Goal: Task Accomplishment & Management: Manage account settings

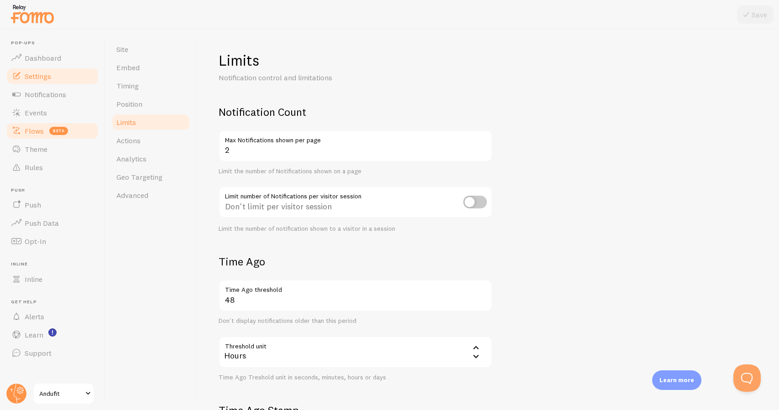
click at [61, 133] on span "beta" at bounding box center [58, 131] width 19 height 8
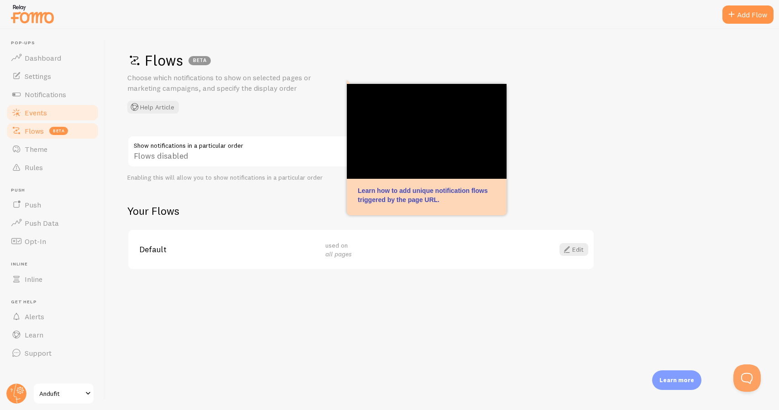
click at [53, 112] on link "Events" at bounding box center [52, 113] width 94 height 18
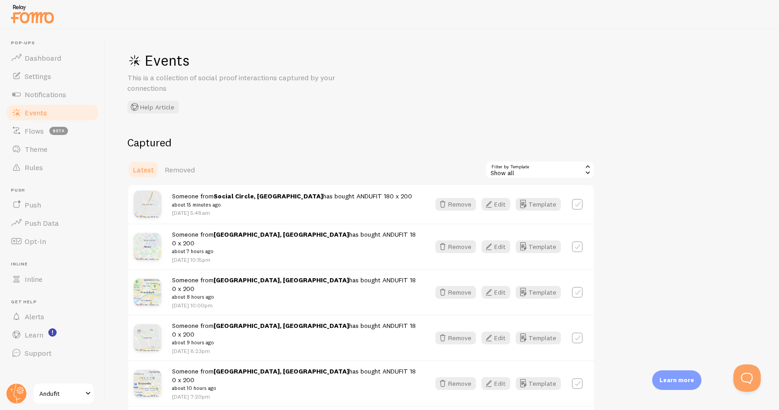
click at [58, 400] on link "Andufit" at bounding box center [64, 394] width 62 height 22
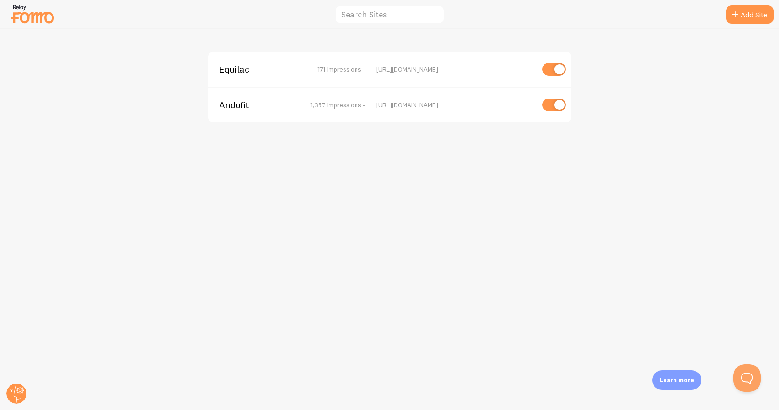
click at [227, 68] on span "Equilac" at bounding box center [256, 69] width 74 height 8
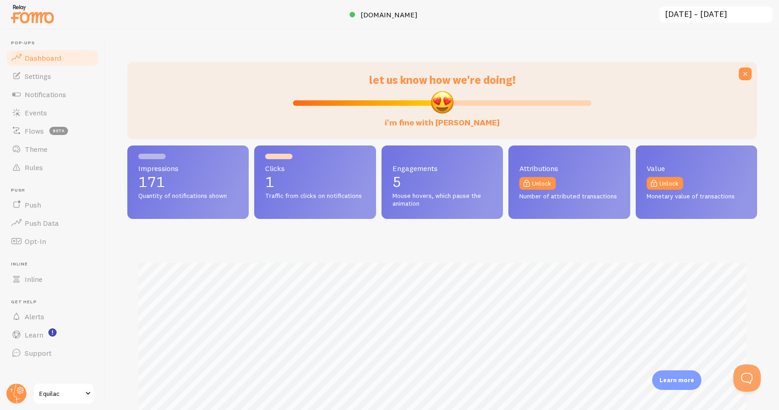
scroll to position [240, 630]
click at [56, 116] on link "Events" at bounding box center [52, 113] width 94 height 18
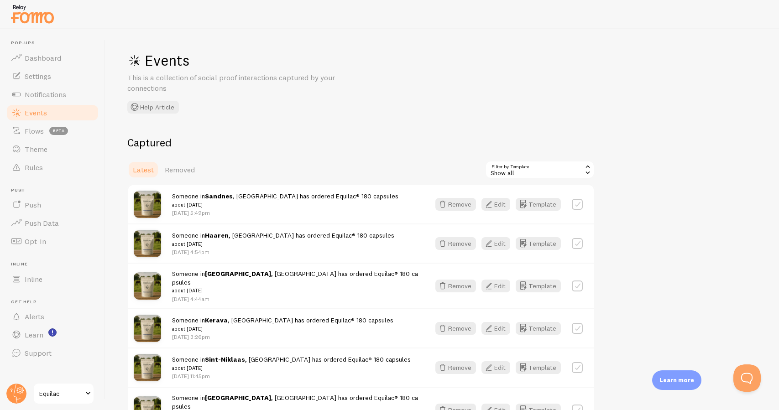
click at [48, 392] on span "Equilac" at bounding box center [60, 394] width 43 height 11
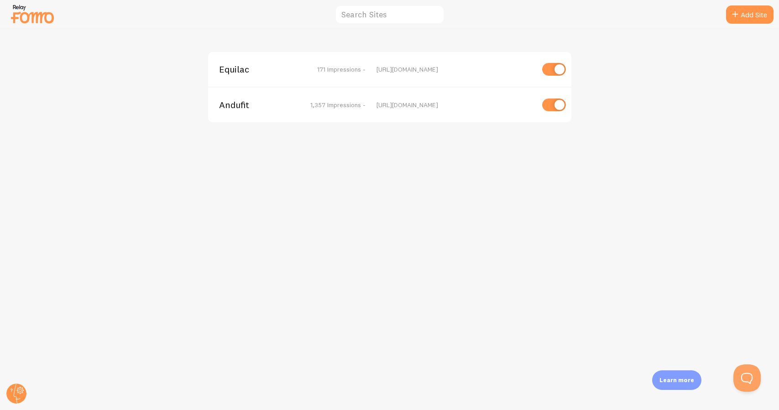
click at [238, 102] on span "Andufit" at bounding box center [256, 105] width 74 height 8
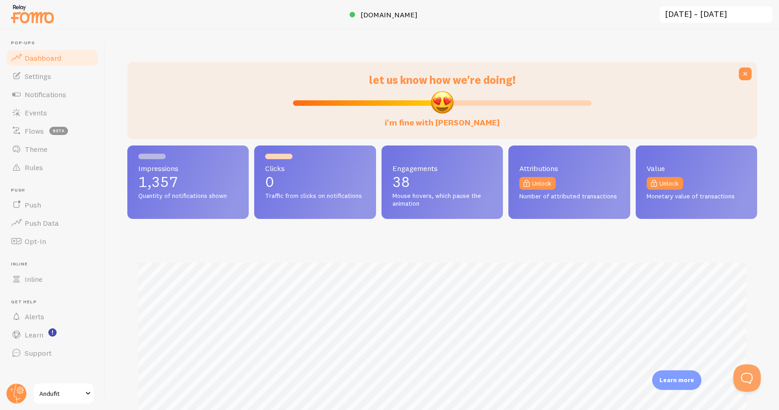
scroll to position [240, 630]
click at [63, 115] on link "Events" at bounding box center [52, 113] width 94 height 18
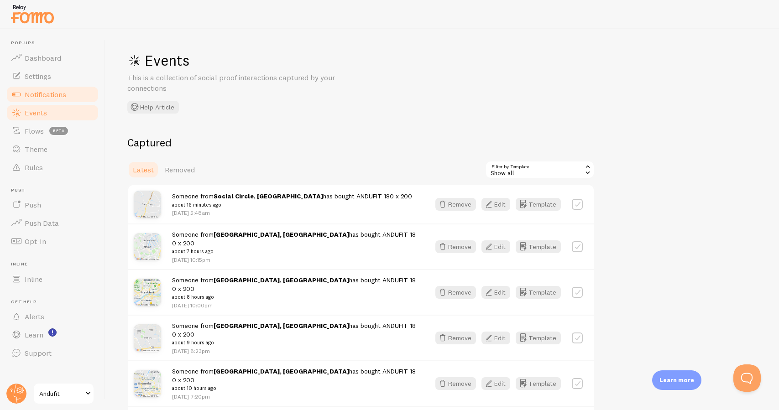
click at [81, 103] on link "Notifications" at bounding box center [52, 94] width 94 height 18
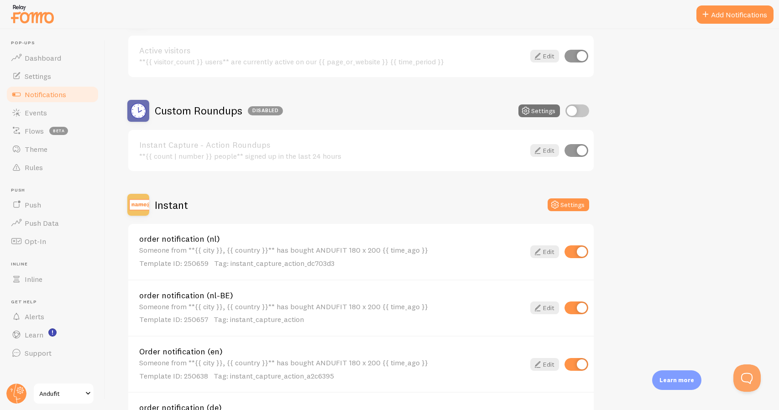
scroll to position [135, 0]
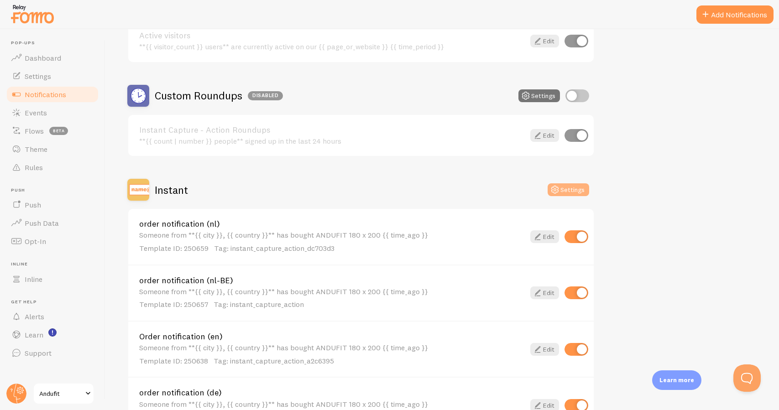
click at [565, 191] on button "Settings" at bounding box center [569, 190] width 42 height 13
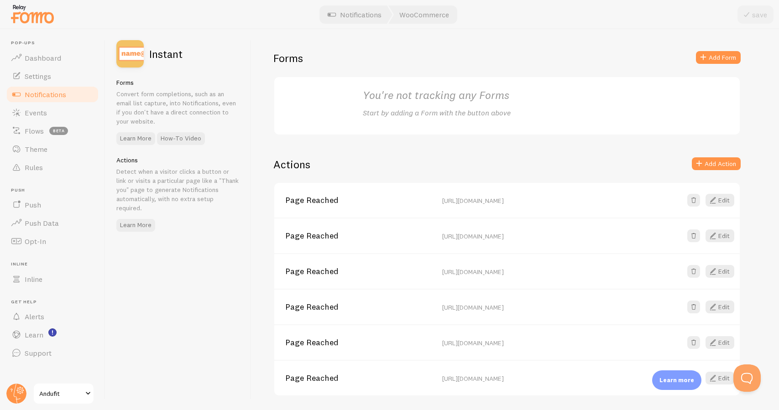
click at [55, 91] on span "Notifications" at bounding box center [46, 94] width 42 height 9
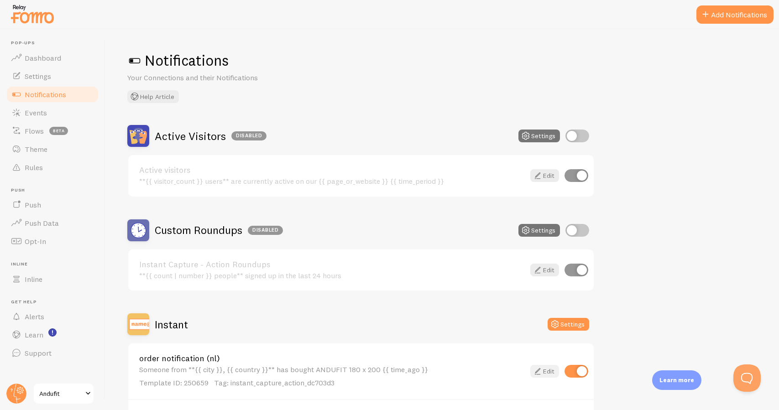
click at [547, 371] on link "Edit" at bounding box center [545, 371] width 29 height 13
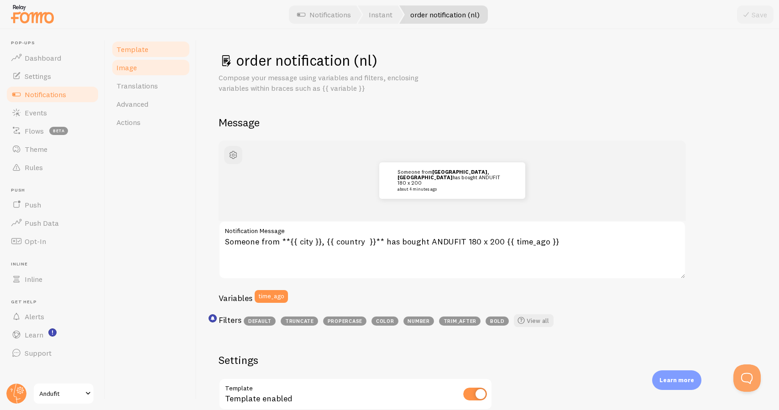
click at [168, 73] on link "Image" at bounding box center [151, 67] width 80 height 18
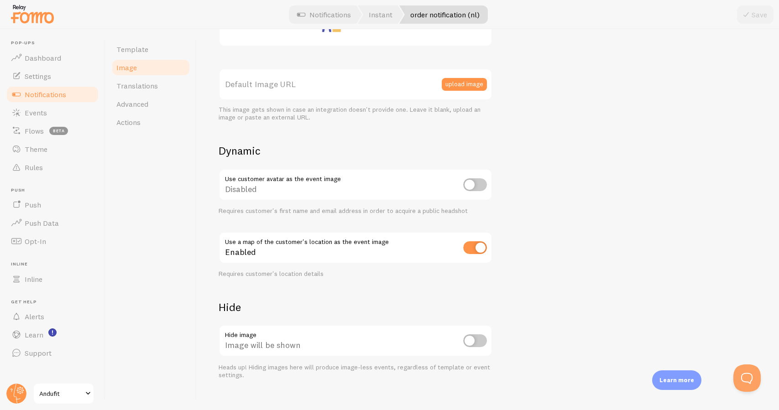
scroll to position [231, 0]
click at [63, 78] on link "Settings" at bounding box center [52, 76] width 94 height 18
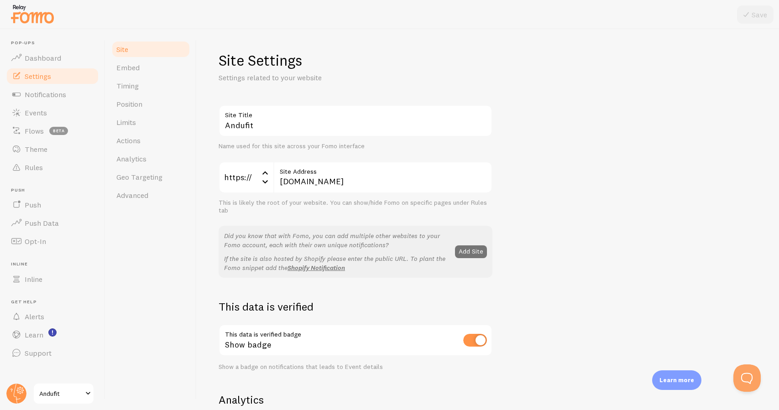
click at [53, 391] on span "Andufit" at bounding box center [60, 394] width 43 height 11
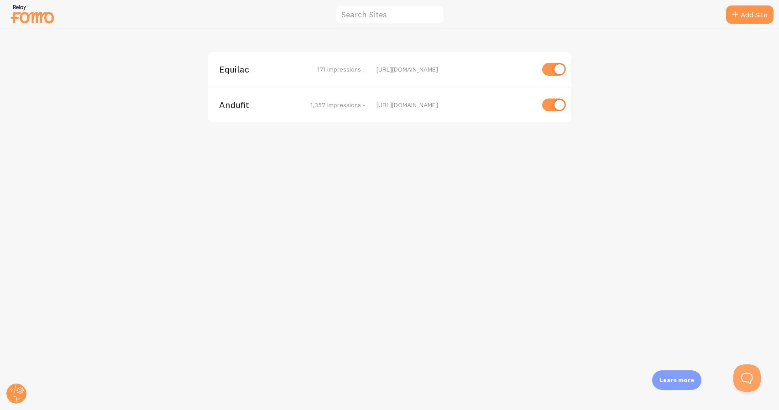
click at [241, 71] on span "Equilac" at bounding box center [256, 69] width 74 height 8
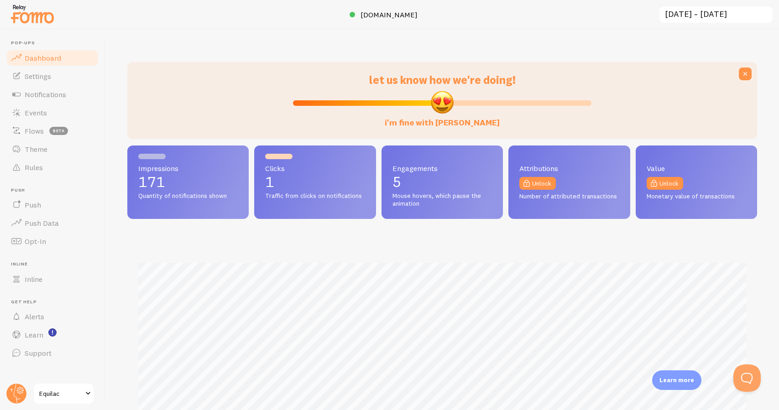
scroll to position [240, 630]
click at [62, 90] on span "Notifications" at bounding box center [46, 94] width 42 height 9
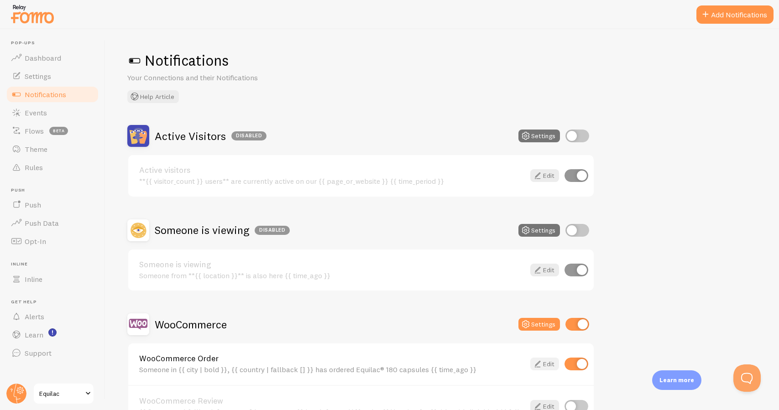
click at [548, 365] on link "Edit" at bounding box center [545, 364] width 29 height 13
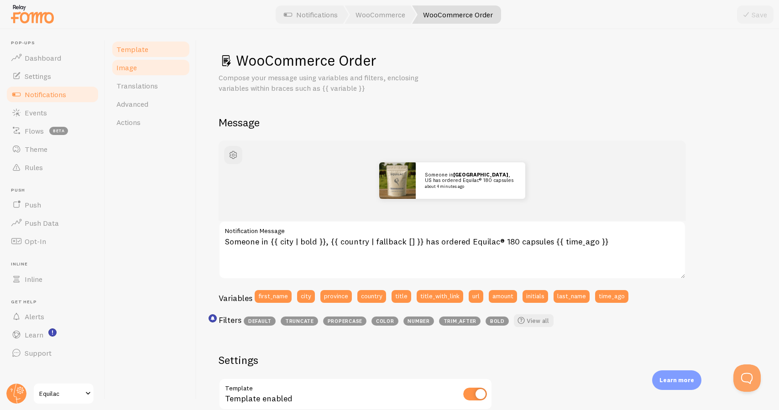
click at [173, 71] on link "Image" at bounding box center [151, 67] width 80 height 18
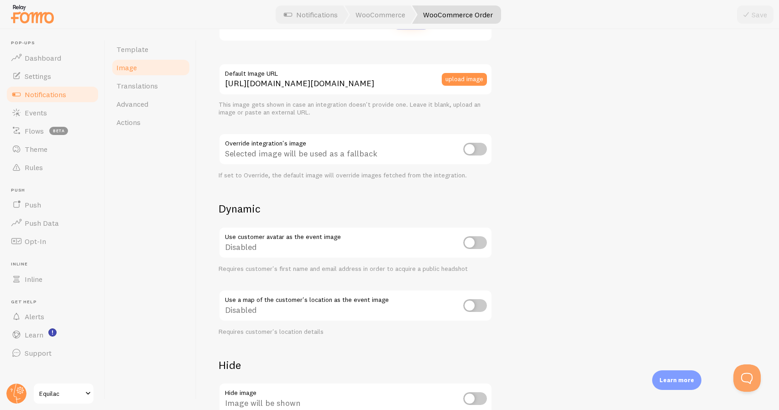
scroll to position [238, 0]
click at [77, 389] on span "Equilac" at bounding box center [60, 394] width 43 height 11
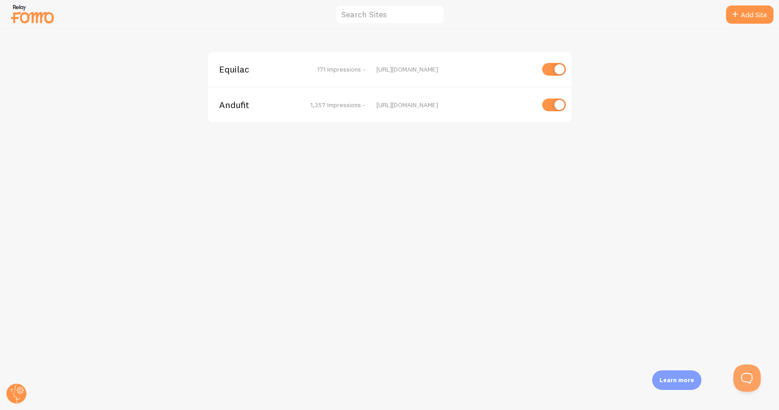
click at [231, 102] on span "Andufit" at bounding box center [256, 105] width 74 height 8
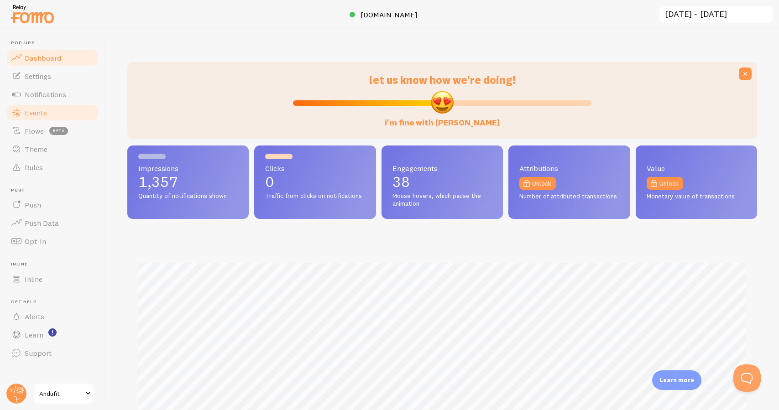
scroll to position [240, 630]
click at [58, 82] on link "Settings" at bounding box center [52, 76] width 94 height 18
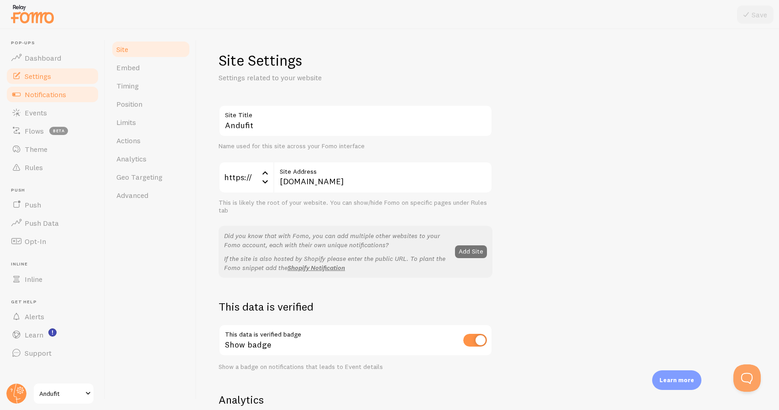
click at [56, 91] on span "Notifications" at bounding box center [46, 94] width 42 height 9
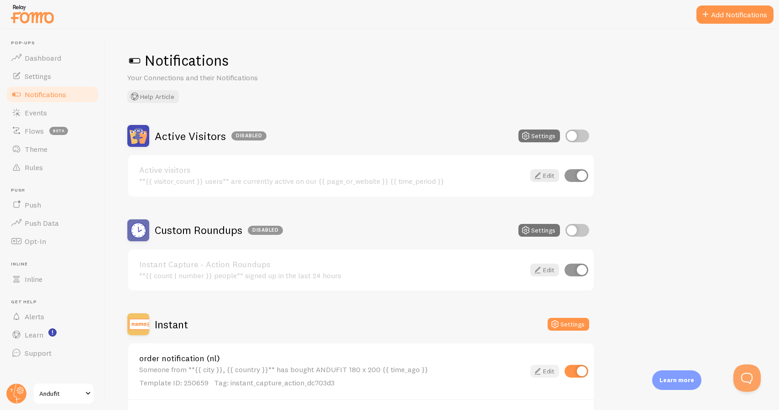
click at [550, 369] on link "Edit" at bounding box center [545, 371] width 29 height 13
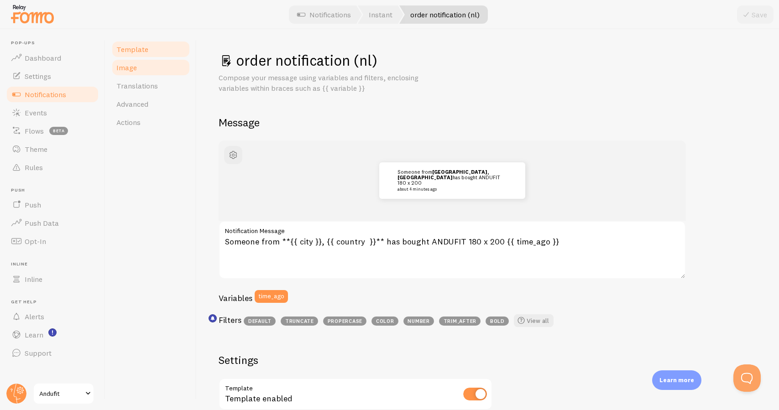
click at [160, 66] on link "Image" at bounding box center [151, 67] width 80 height 18
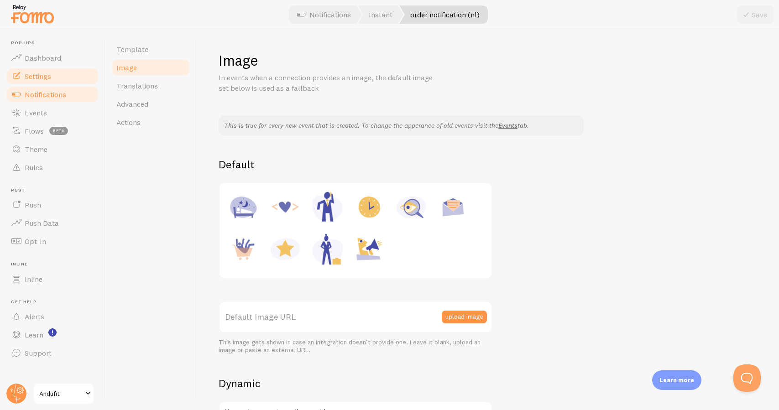
click at [68, 79] on link "Settings" at bounding box center [52, 76] width 94 height 18
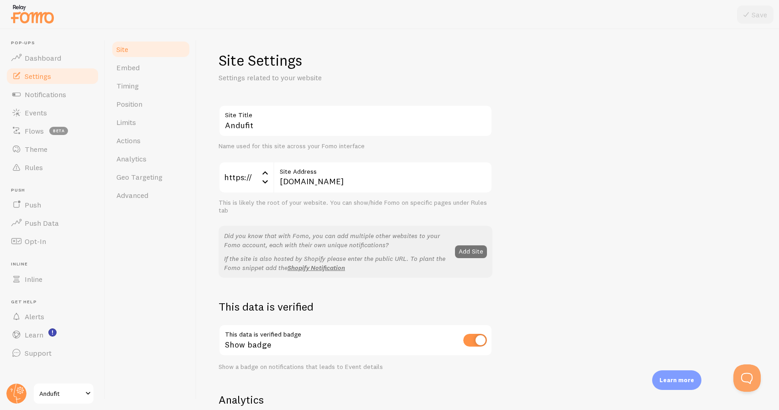
click at [56, 388] on link "Andufit" at bounding box center [64, 394] width 62 height 22
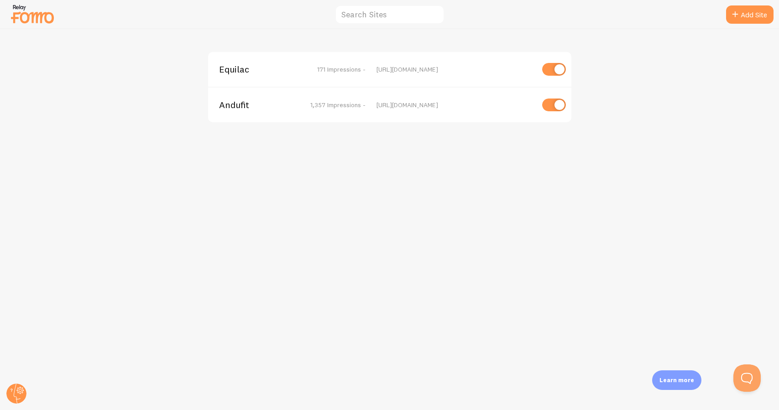
click at [235, 65] on span "Equilac" at bounding box center [256, 69] width 74 height 8
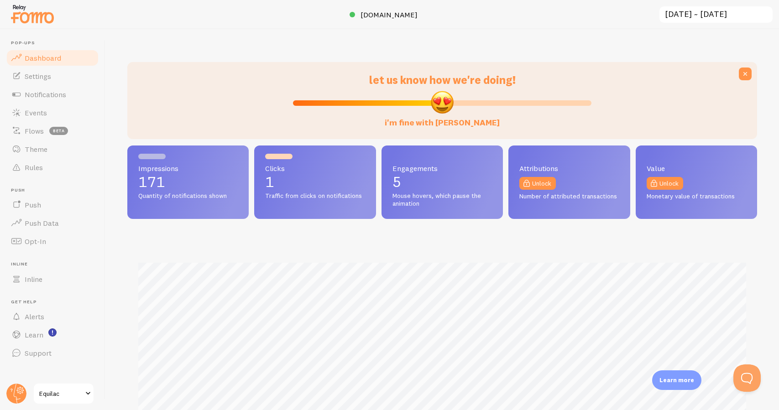
scroll to position [240, 630]
